Goal: Task Accomplishment & Management: Complete application form

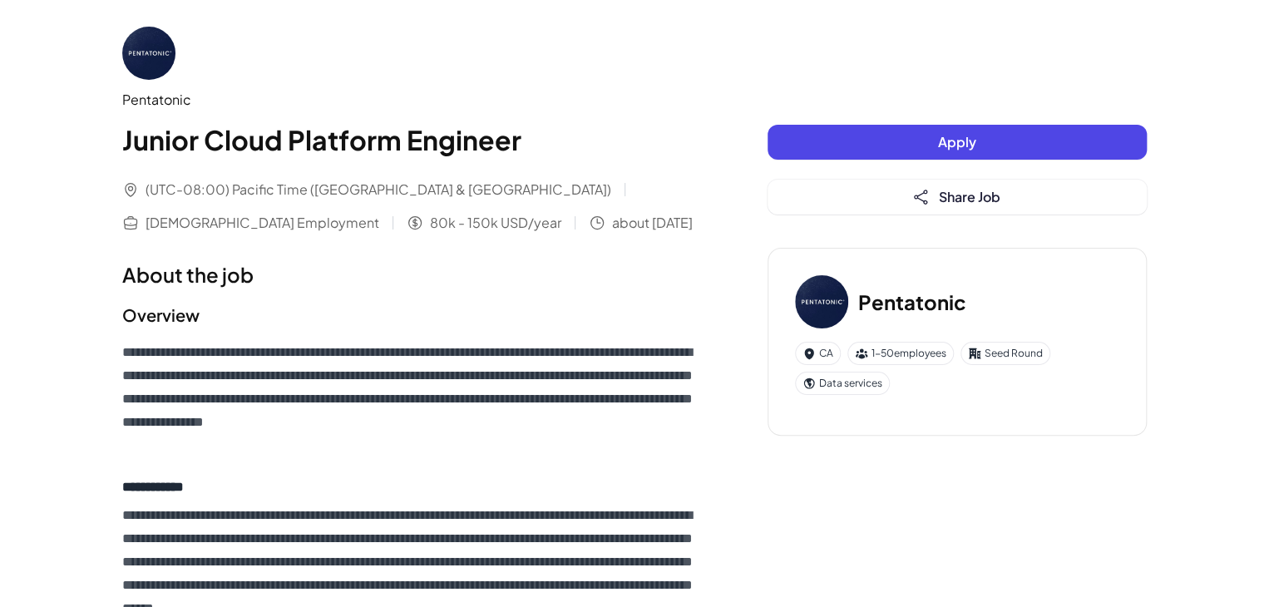
click at [895, 140] on button "Apply" at bounding box center [957, 142] width 379 height 35
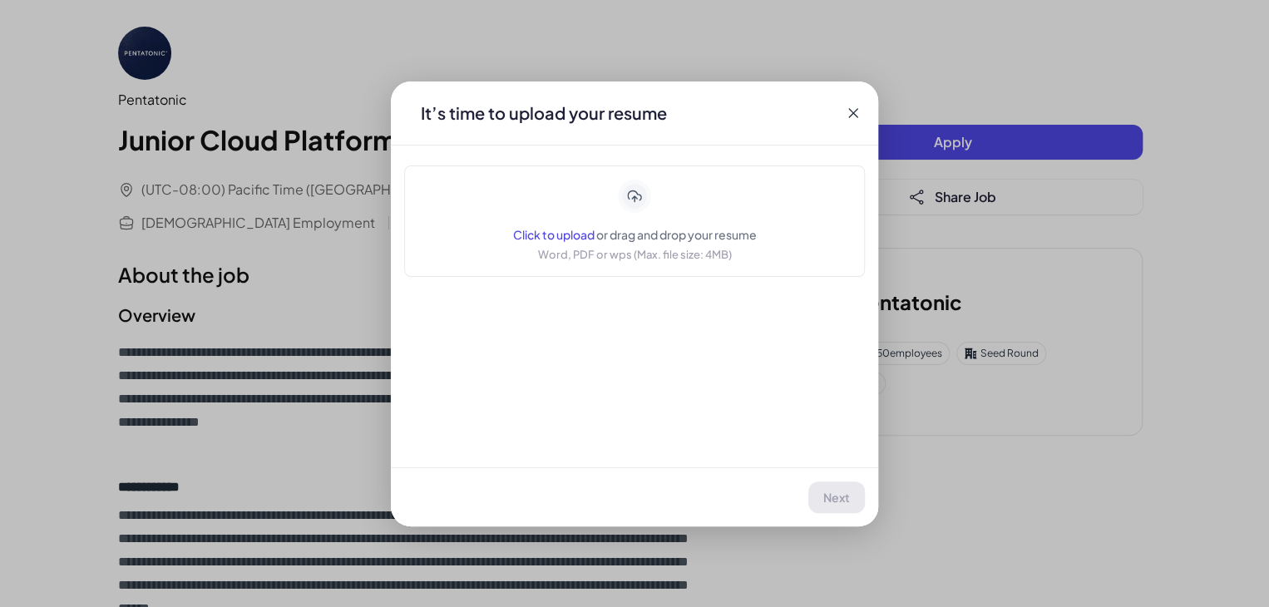
click at [550, 236] on span "Click to upload" at bounding box center [554, 234] width 82 height 15
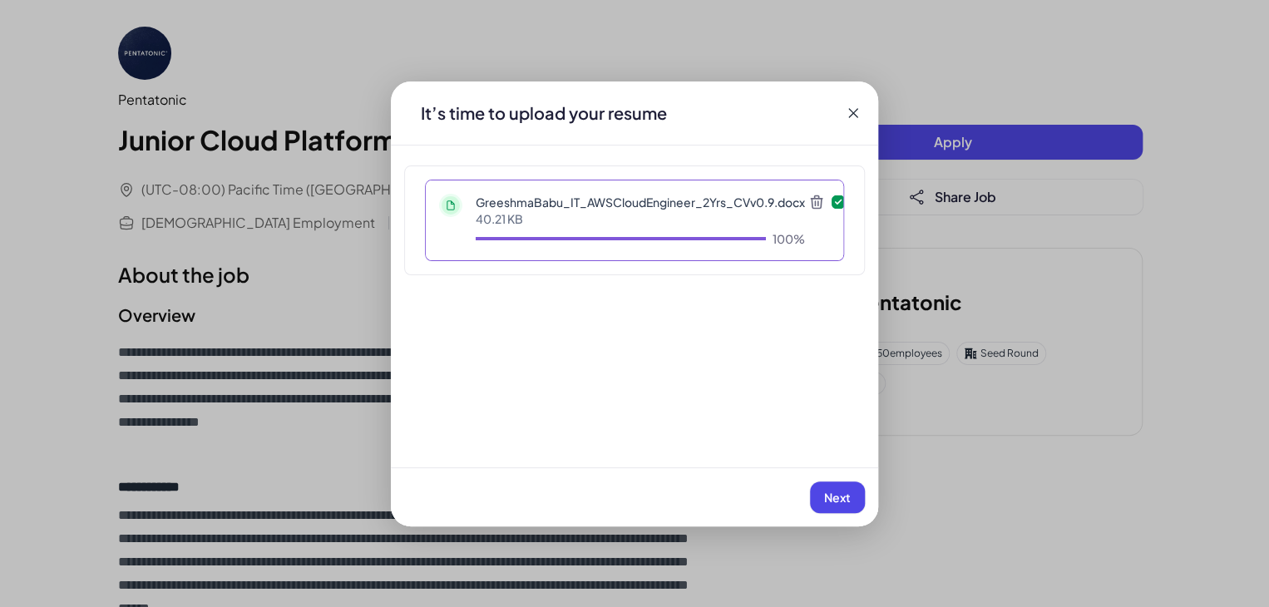
click at [829, 498] on span "Next" at bounding box center [837, 497] width 27 height 15
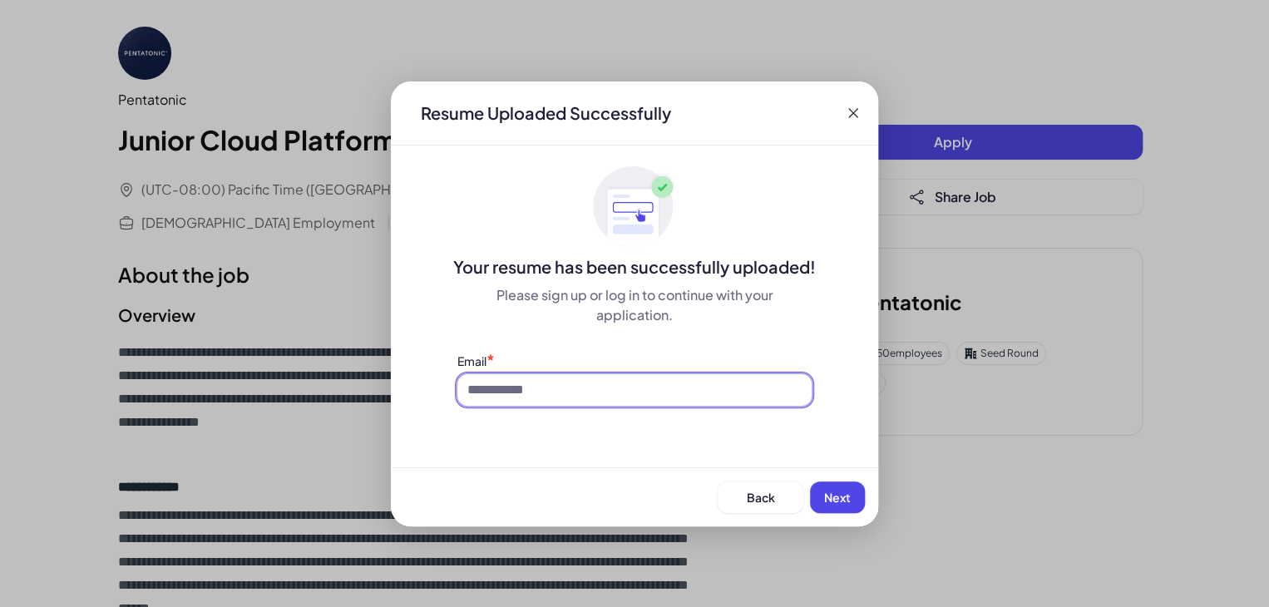
drag, startPoint x: 511, startPoint y: 395, endPoint x: 526, endPoint y: 415, distance: 25.0
click at [511, 395] on input at bounding box center [634, 390] width 354 height 32
type input "**********"
click at [843, 492] on span "Next" at bounding box center [837, 497] width 27 height 15
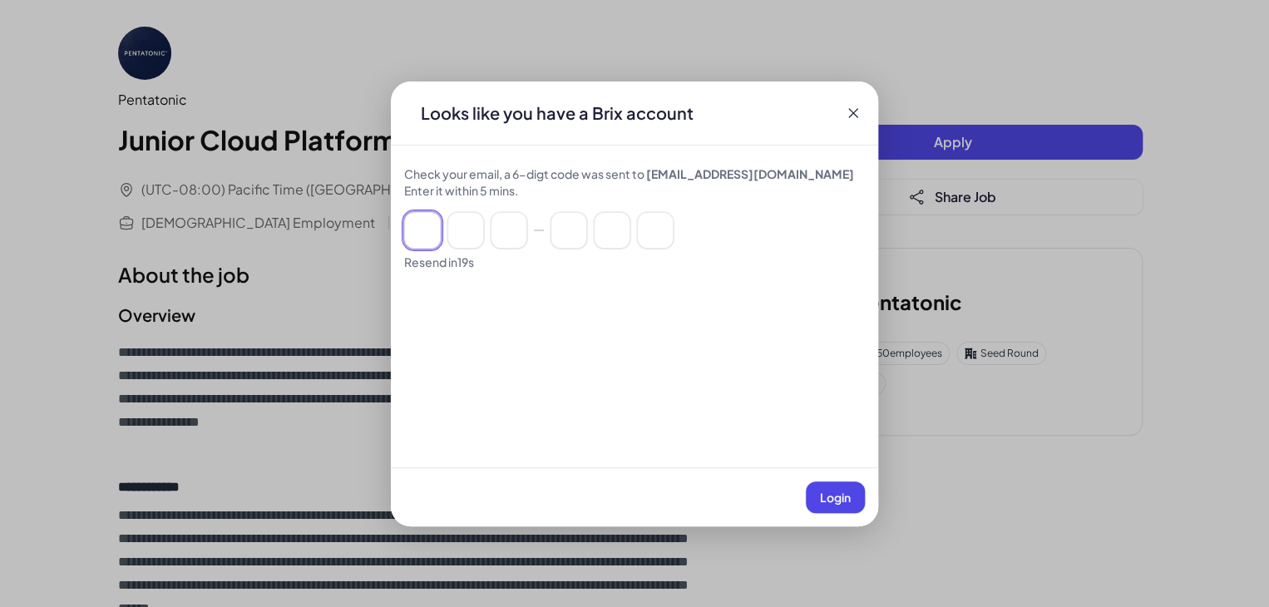
click at [419, 234] on input at bounding box center [422, 230] width 37 height 37
paste input "******"
type input "*"
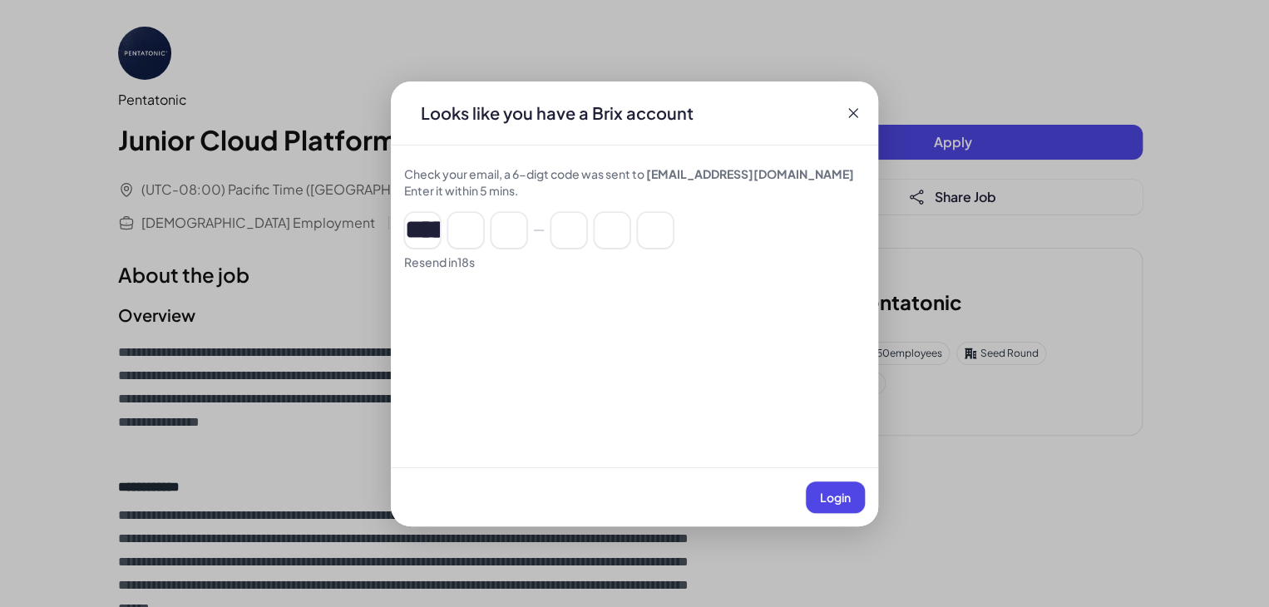
type input "*"
click at [836, 497] on span "Login" at bounding box center [835, 497] width 31 height 15
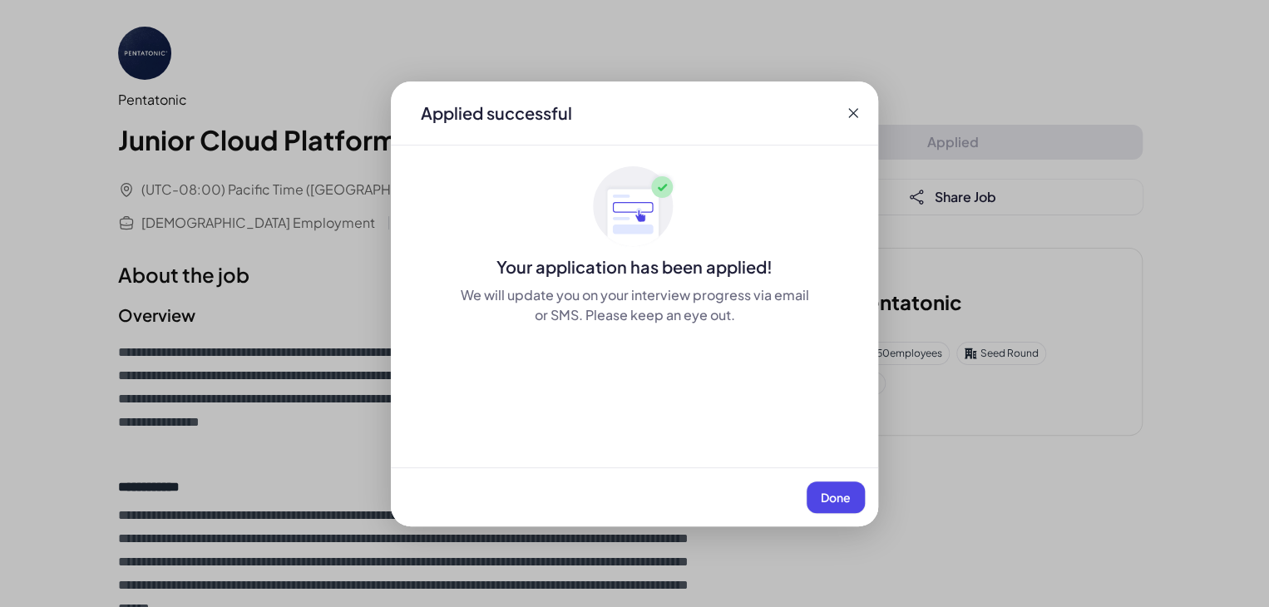
click at [832, 492] on span "Done" at bounding box center [836, 497] width 30 height 15
